Goal: Task Accomplishment & Management: Complete application form

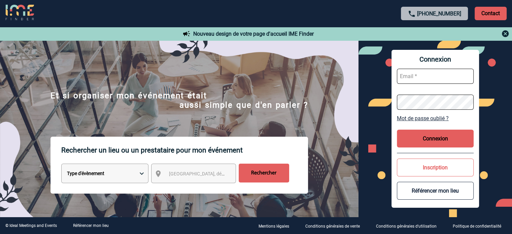
type input "cleborgne@ime-groupe.com"
click at [420, 139] on button "Connexion" at bounding box center [435, 139] width 77 height 18
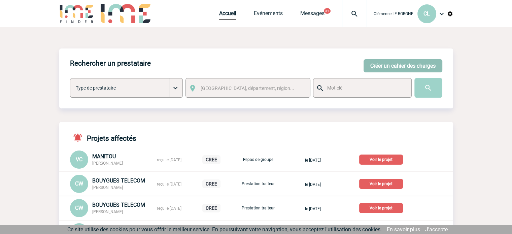
click at [396, 64] on button "Créer un cahier des charges" at bounding box center [402, 65] width 79 height 13
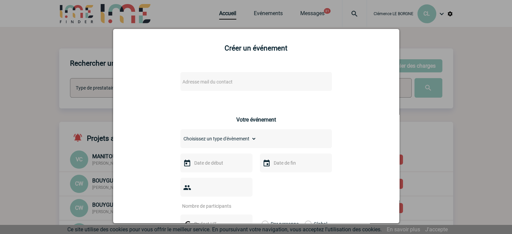
click at [228, 82] on span "Adresse mail du contact" at bounding box center [207, 81] width 50 height 5
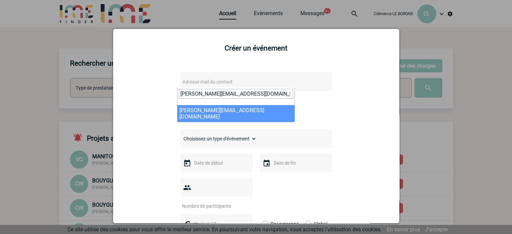
type input "geoffrey.maillou@mutavie.fr"
select select "132941"
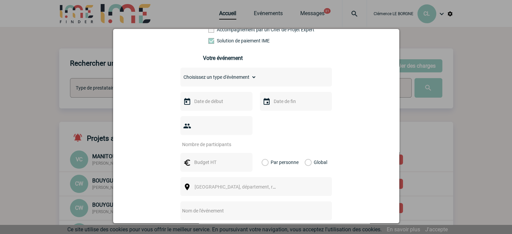
scroll to position [135, 0]
click at [247, 76] on select "Choisissez un type d'évènement Séminaire avec nuitée Séminaire sans nuitée Repa…" at bounding box center [218, 75] width 76 height 9
click at [213, 157] on input "text" at bounding box center [216, 161] width 46 height 9
type input "140.68"
click at [214, 139] on input "number" at bounding box center [211, 143] width 63 height 9
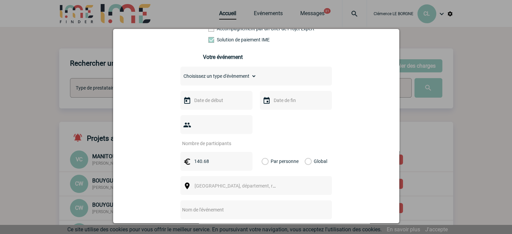
click at [217, 139] on input "number" at bounding box center [211, 143] width 63 height 9
type input "22"
click at [309, 153] on label "Global" at bounding box center [307, 161] width 4 height 19
click at [0, 0] on input "Global" at bounding box center [0, 0] width 0 height 0
click at [239, 183] on span "Ville, département, région..." at bounding box center [242, 185] width 94 height 5
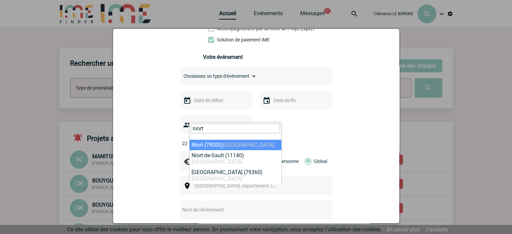
type input "niort"
select select "27915"
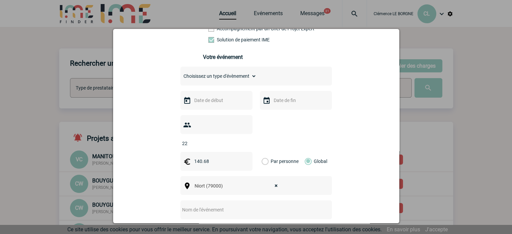
click at [200, 104] on input "text" at bounding box center [216, 100] width 46 height 9
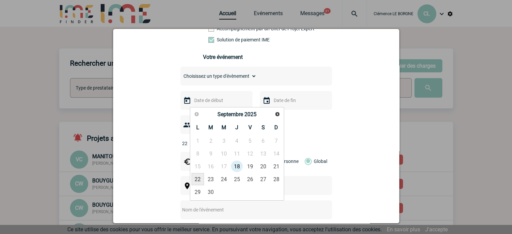
click at [195, 178] on link "22" at bounding box center [198, 179] width 12 height 12
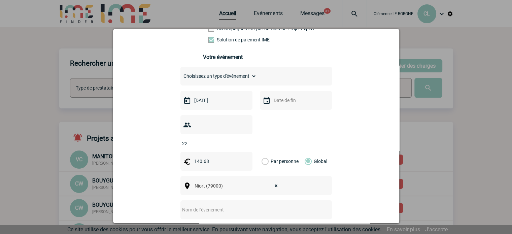
click at [198, 104] on input "22-09-2025" at bounding box center [216, 100] width 46 height 9
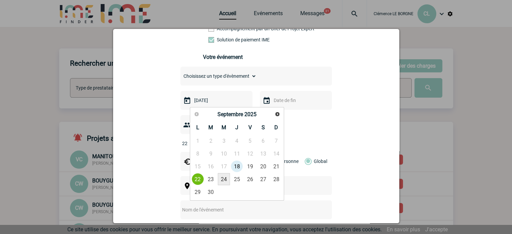
click at [229, 181] on link "24" at bounding box center [224, 179] width 12 height 12
type input "24-09-2025"
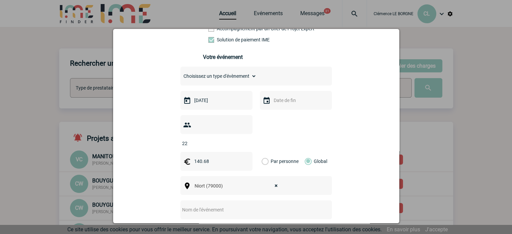
click at [279, 105] on input "text" at bounding box center [295, 100] width 46 height 9
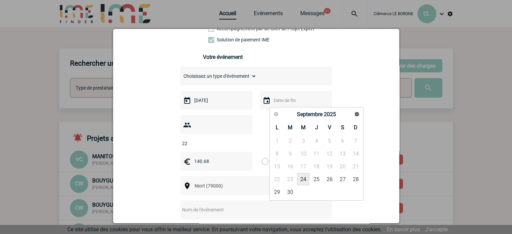
click at [302, 179] on link "24" at bounding box center [303, 179] width 12 height 12
type input "24-09-2025"
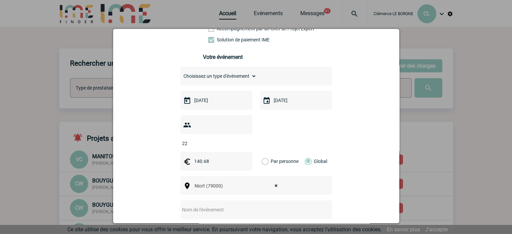
click at [227, 205] on input "text" at bounding box center [247, 209] width 134 height 9
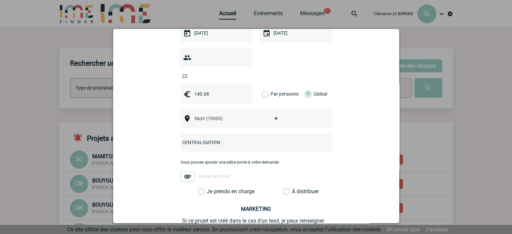
type input "CENTRALISATION"
click at [345, 165] on div "geoffrey.maillou@mutavie.fr geoffrey.maillou@mutavie.fr Vous cherchez à assigne…" at bounding box center [256, 73] width 269 height 419
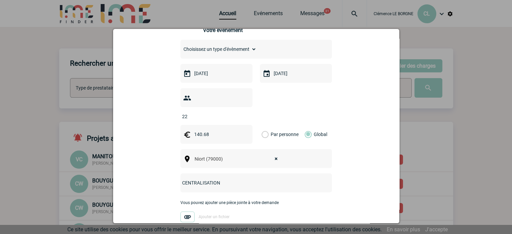
scroll to position [101, 0]
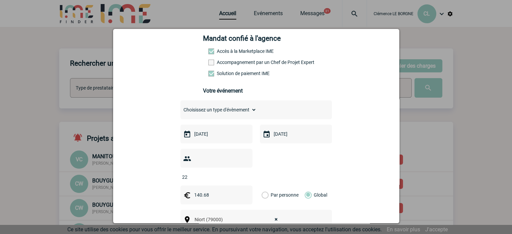
click at [219, 110] on select "Choisissez un type d'évènement Séminaire avec nuitée Séminaire sans nuitée Repa…" at bounding box center [218, 109] width 76 height 9
select select "5"
click at [180, 107] on select "Choisissez un type d'évènement Séminaire avec nuitée Séminaire sans nuitée Repa…" at bounding box center [218, 109] width 76 height 9
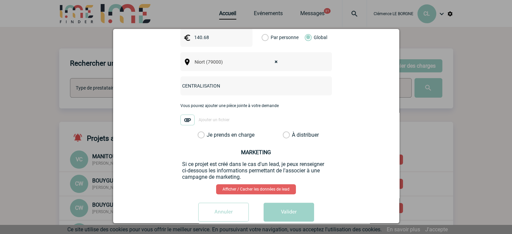
scroll to position [262, 0]
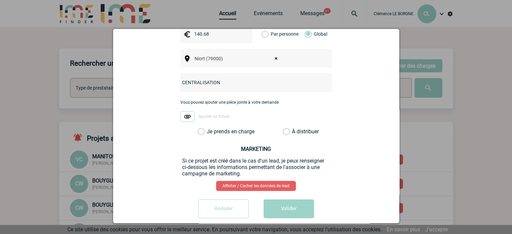
click at [209, 128] on label "Je prends en charge" at bounding box center [203, 131] width 11 height 7
click at [0, 0] on input "Je prends en charge" at bounding box center [0, 0] width 0 height 0
click at [282, 203] on button "Valider" at bounding box center [289, 208] width 50 height 19
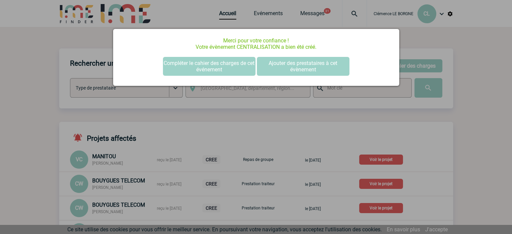
scroll to position [0, 0]
click at [407, 124] on div at bounding box center [256, 117] width 512 height 234
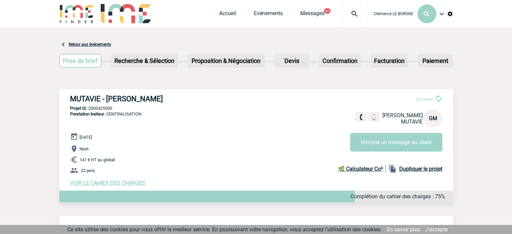
drag, startPoint x: 70, startPoint y: 100, endPoint x: 180, endPoint y: 101, distance: 110.1
click at [180, 101] on h3 "MUTAVIE - Geoffrey MAILLOU" at bounding box center [171, 99] width 202 height 8
copy h3 "MUTAVIE - Geoffrey MAILLOU"
drag, startPoint x: 121, startPoint y: 110, endPoint x: 90, endPoint y: 107, distance: 31.1
click at [90, 107] on p "Projet ID : 2000425590" at bounding box center [256, 108] width 394 height 5
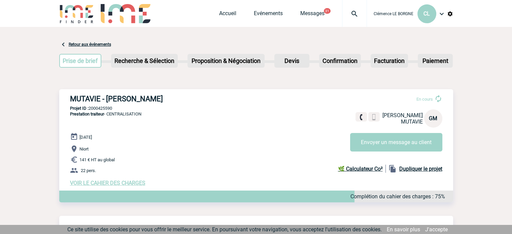
copy p "2000425590"
